Goal: Task Accomplishment & Management: Manage account settings

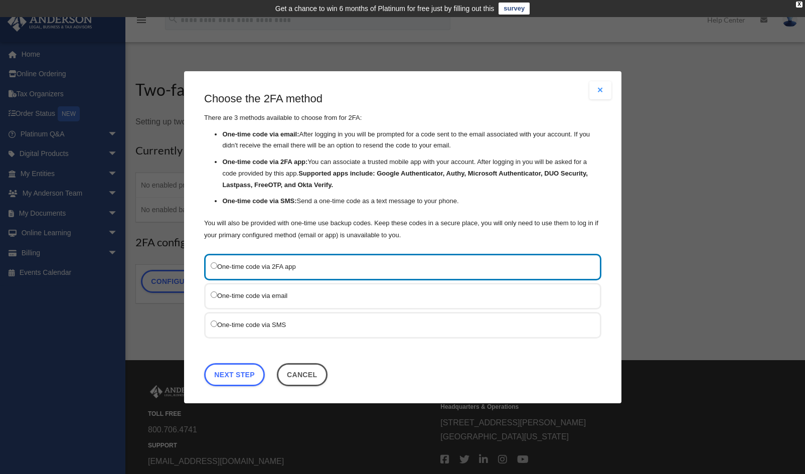
scroll to position [3, 0]
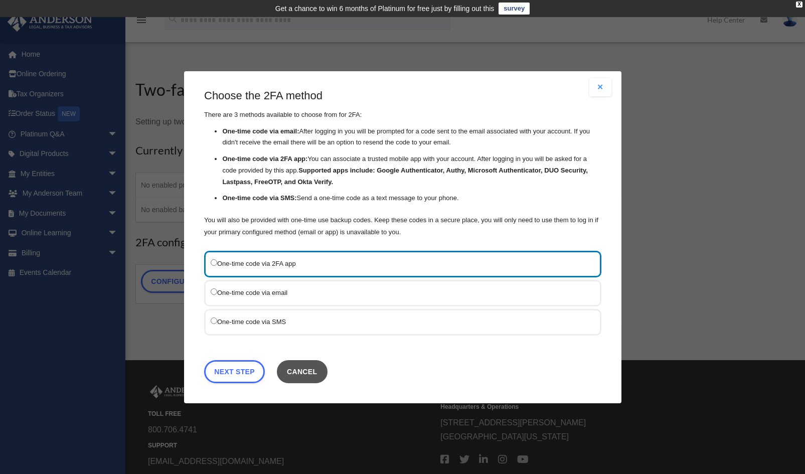
click at [307, 366] on button "Cancel" at bounding box center [301, 371] width 51 height 23
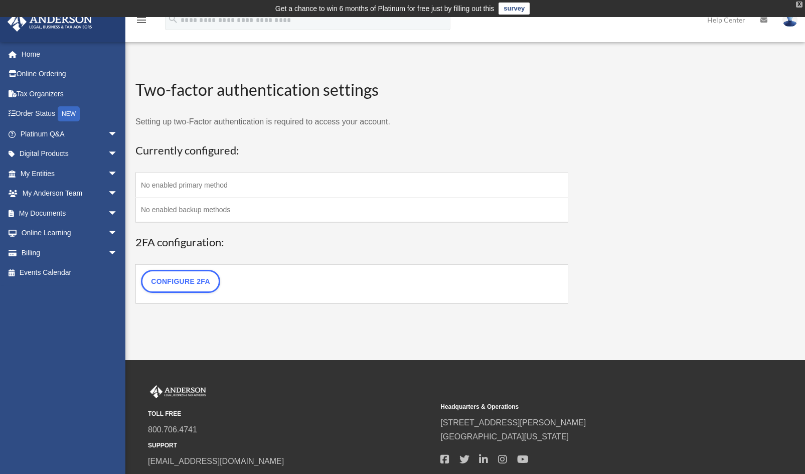
click at [799, 3] on div "X" at bounding box center [799, 5] width 7 height 6
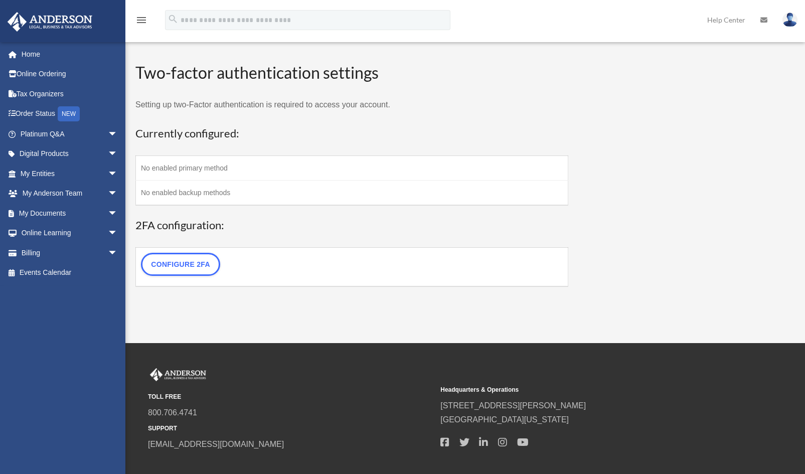
click at [401, 52] on div "WP 2FA User Profile date_range Published on Last updated [DATE] [DATE] by [PERS…" at bounding box center [351, 180] width 433 height 261
click at [560, 43] on div "WP 2FA User Profile [EMAIL_ADDRESS][DOMAIN_NAME] Sign Out [EMAIL_ADDRESS][DOMAI…" at bounding box center [402, 171] width 805 height 279
click at [108, 212] on span "arrow_drop_down" at bounding box center [118, 213] width 20 height 21
click at [49, 234] on link "Box" at bounding box center [73, 233] width 119 height 20
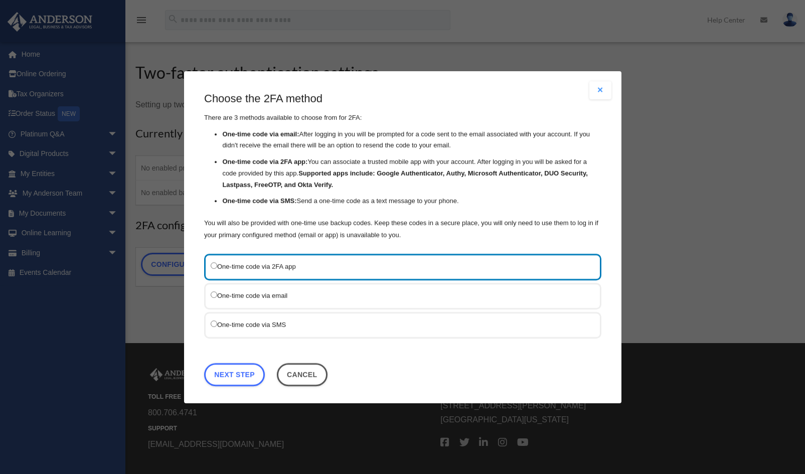
click at [209, 321] on div "One-time code via SMS" at bounding box center [402, 324] width 397 height 27
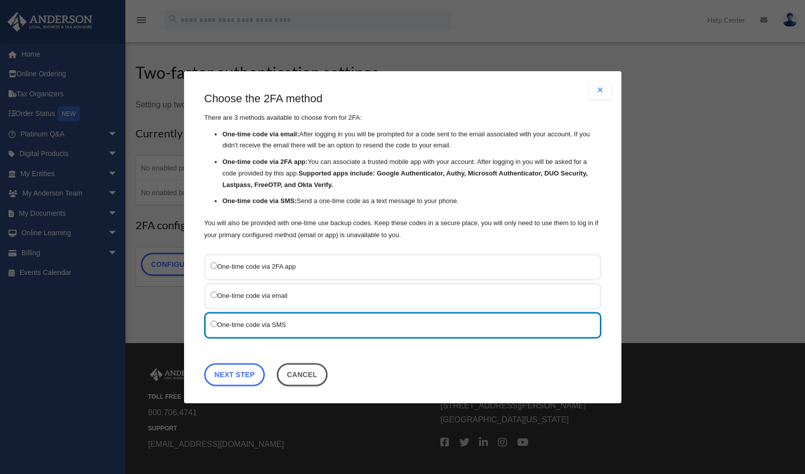
click at [228, 373] on link "Next Step" at bounding box center [234, 374] width 61 height 23
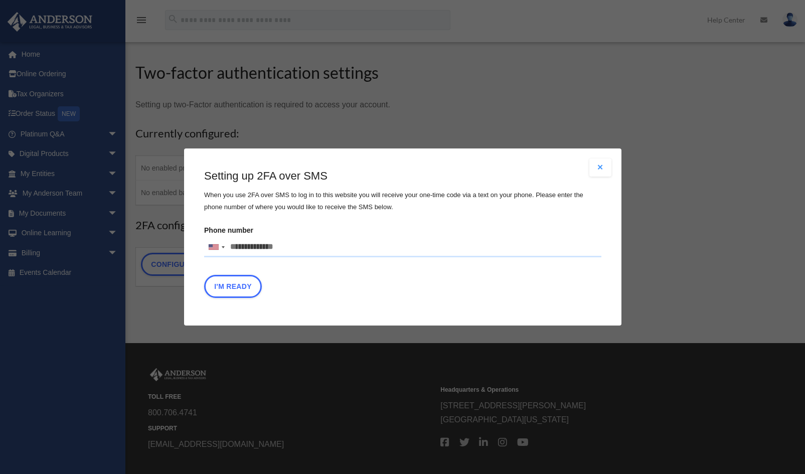
click at [281, 246] on input "Phone number [GEOGRAPHIC_DATA] +1 [GEOGRAPHIC_DATA] +44 [GEOGRAPHIC_DATA] (‫[GE…" at bounding box center [402, 247] width 397 height 20
type input "**********"
click at [241, 286] on button "I'm Ready" at bounding box center [233, 286] width 58 height 23
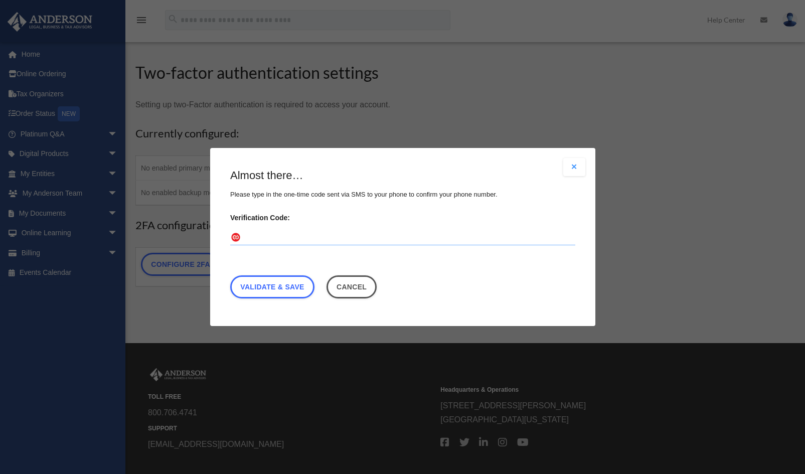
click at [282, 235] on input "Verification Code:" at bounding box center [402, 238] width 345 height 16
type input "******"
click at [278, 285] on link "Validate & Save" at bounding box center [272, 286] width 84 height 23
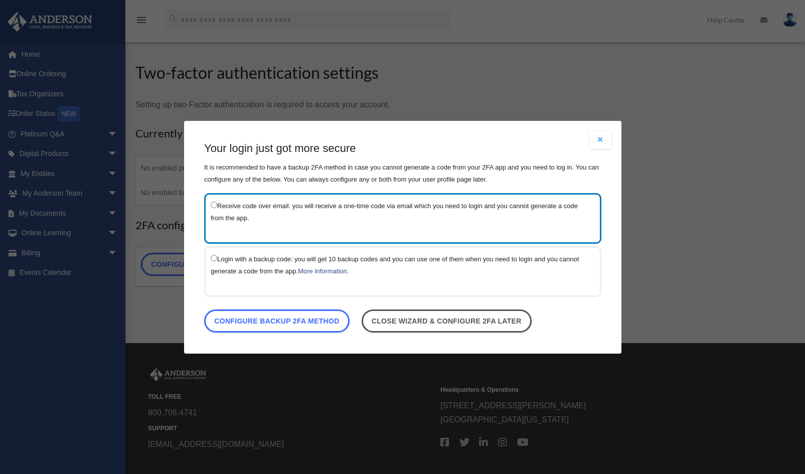
click at [599, 139] on button "Close modal" at bounding box center [600, 140] width 22 height 18
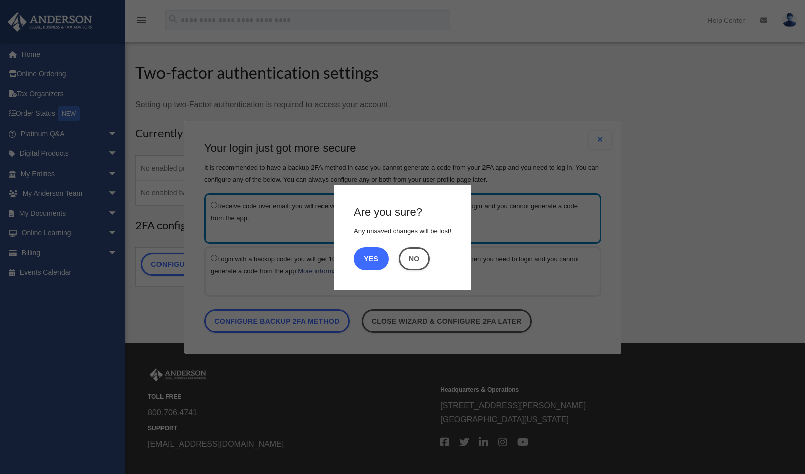
click at [375, 256] on button "Yes" at bounding box center [371, 258] width 35 height 23
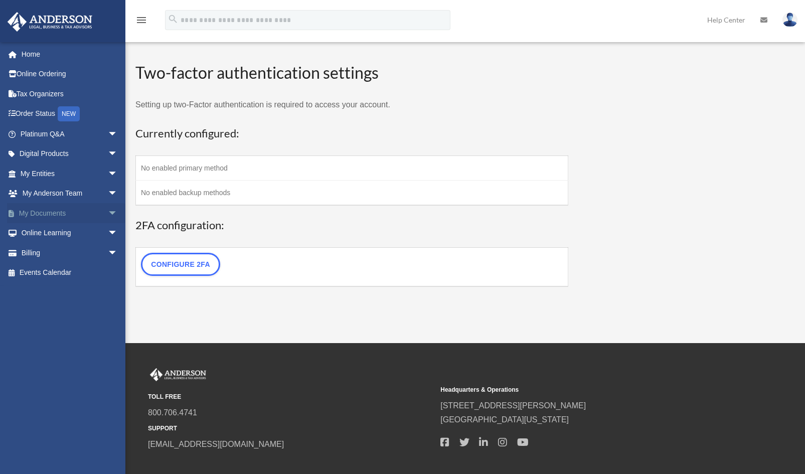
click at [108, 209] on span "arrow_drop_down" at bounding box center [118, 213] width 20 height 21
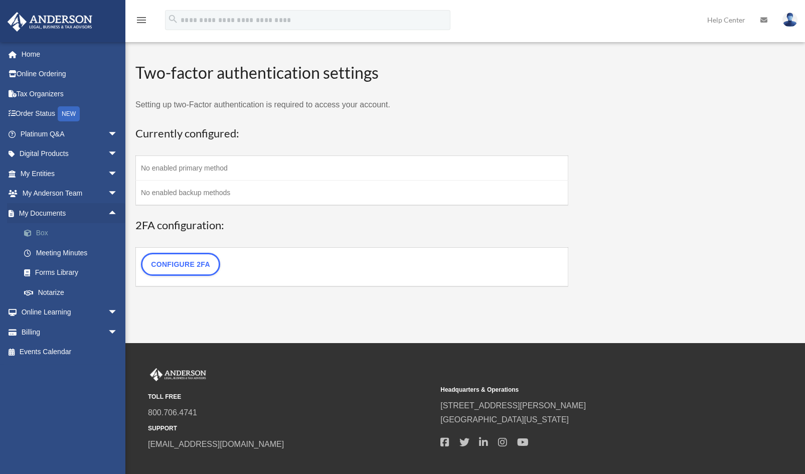
click at [63, 228] on link "Box" at bounding box center [73, 233] width 119 height 20
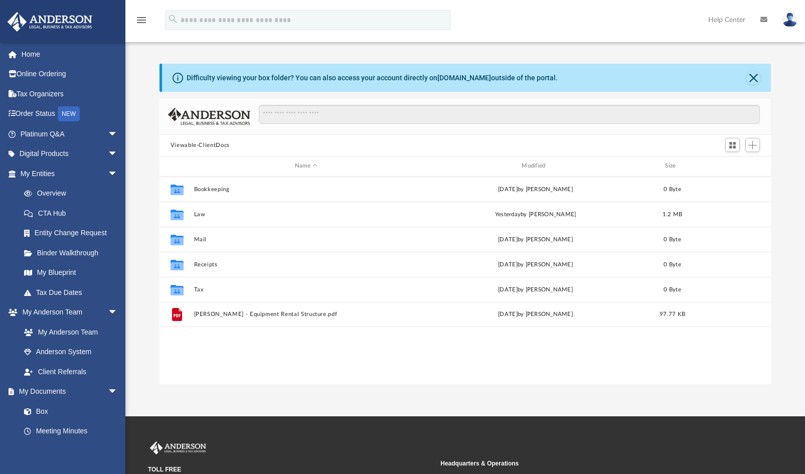
scroll to position [220, 604]
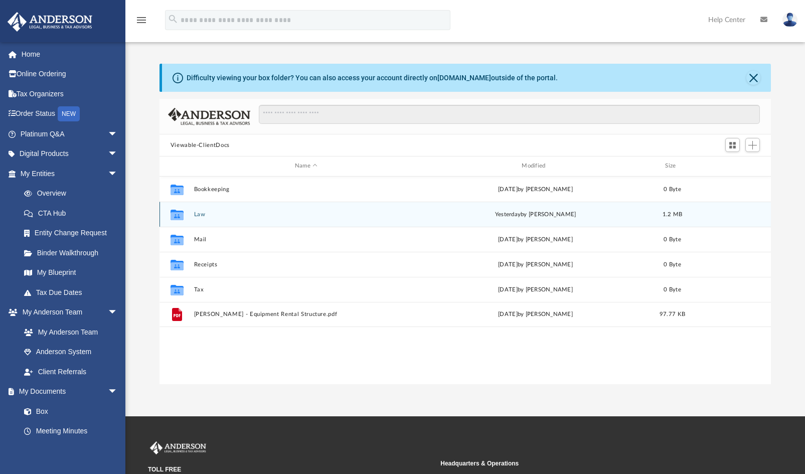
click at [212, 213] on button "Law" at bounding box center [306, 214] width 225 height 7
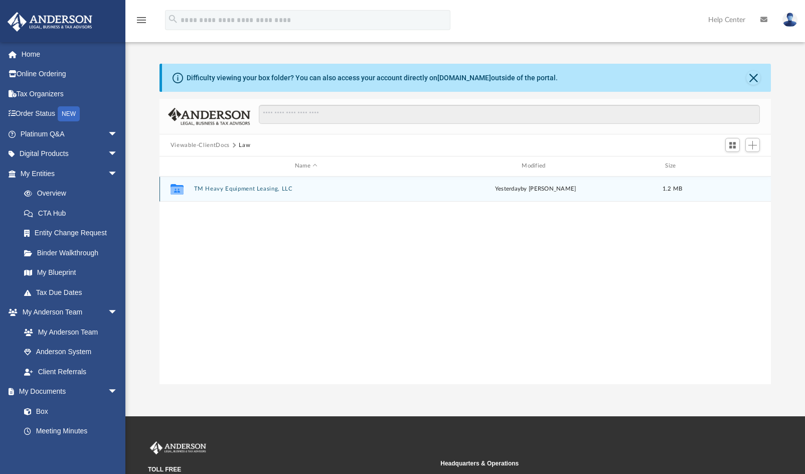
click at [237, 186] on button "TM Heavy Equipment Leasing, LLC" at bounding box center [306, 189] width 225 height 7
click at [221, 183] on div "Collaborated Folder Initial Docs yesterday by Skye Lovelace 1.2 MB" at bounding box center [465, 189] width 612 height 25
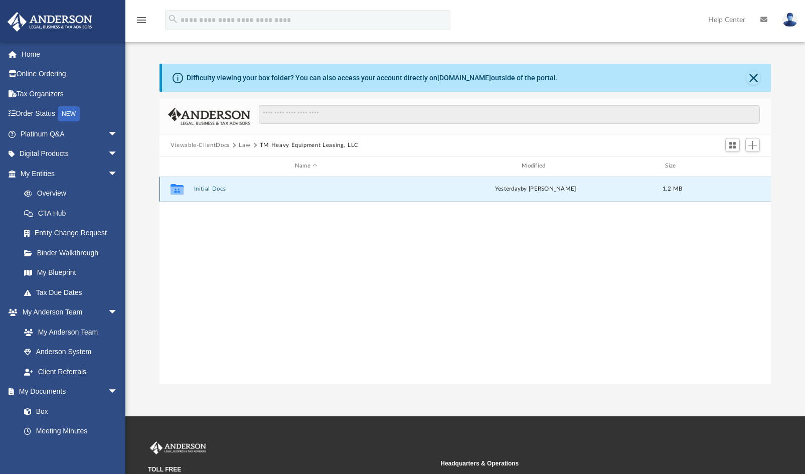
click at [212, 189] on button "Initial Docs" at bounding box center [306, 189] width 225 height 7
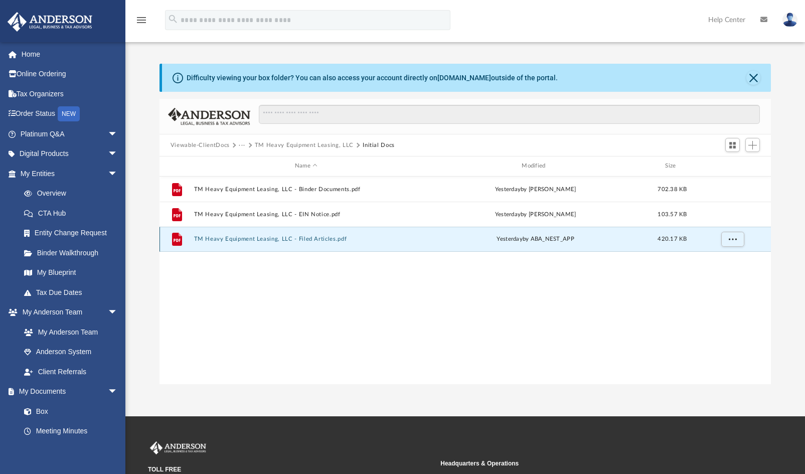
click at [264, 240] on button "TM Heavy Equipment Leasing, LLC - Filed Articles.pdf" at bounding box center [306, 239] width 225 height 7
